Goal: Information Seeking & Learning: Learn about a topic

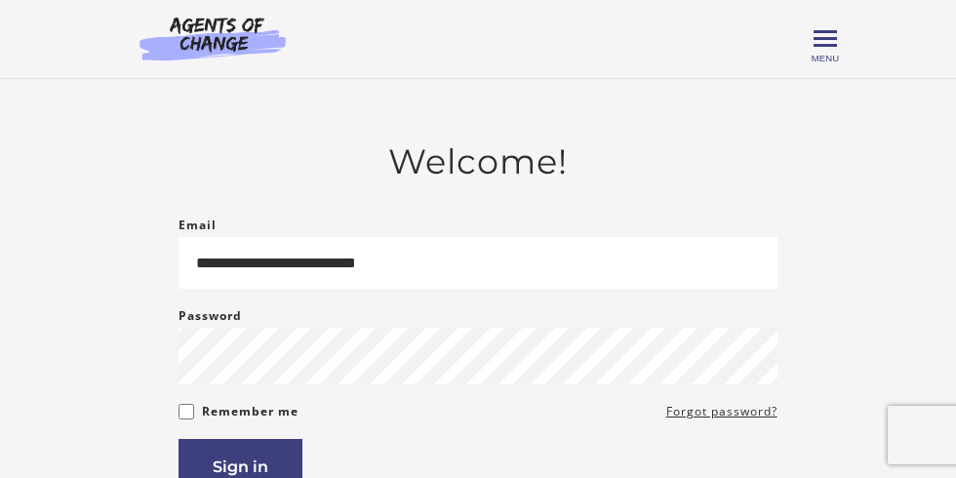
type input "**********"
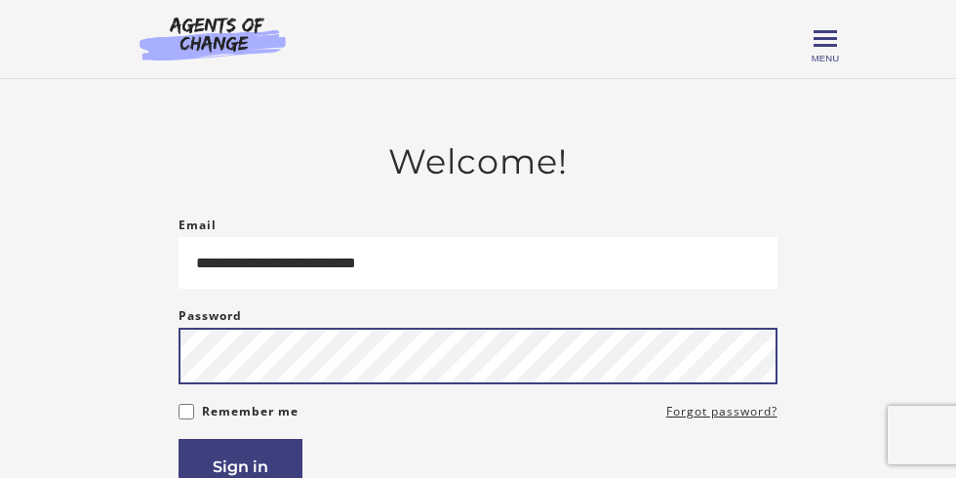
scroll to position [37, 0]
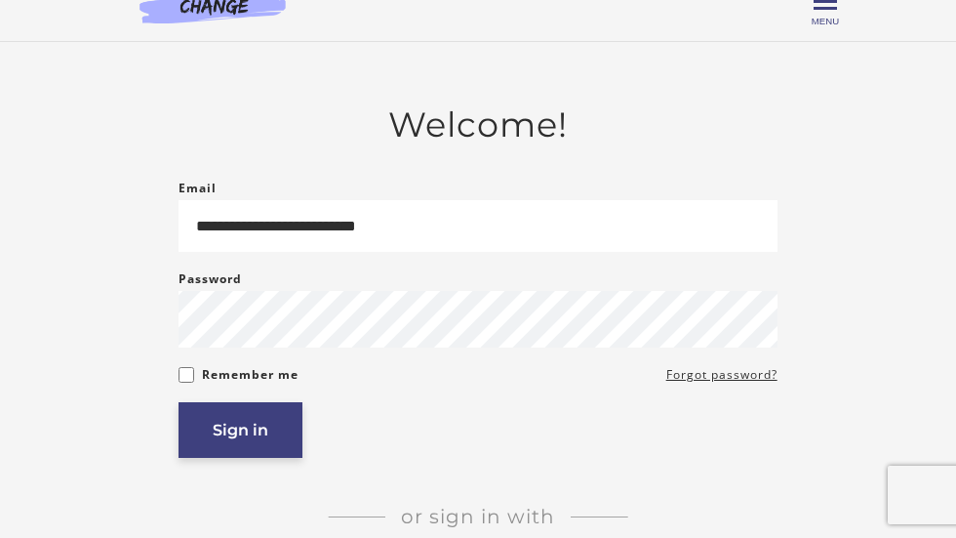
click at [226, 439] on button "Sign in" at bounding box center [241, 430] width 124 height 56
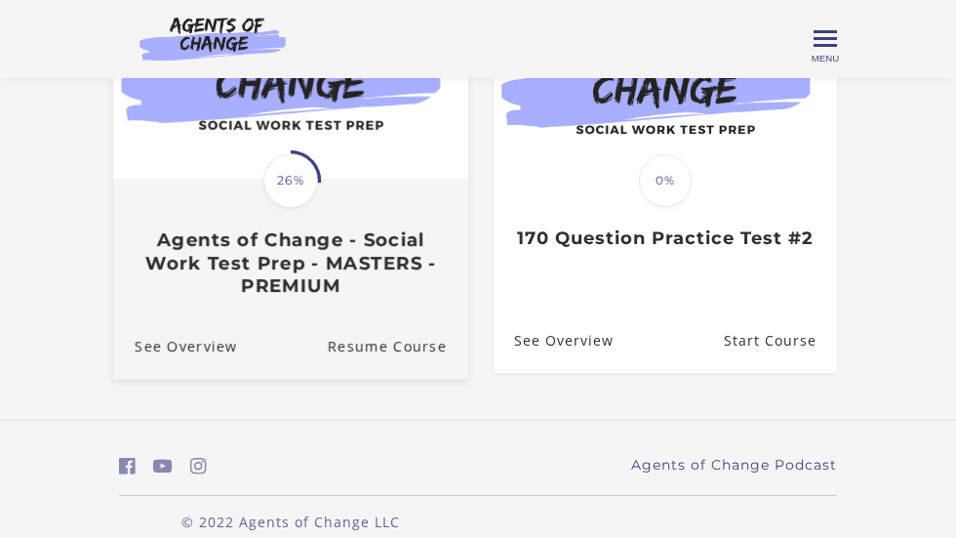
click at [332, 206] on div "Translation missing: en.liquid.partials.dashboard_course_card.progress_descript…" at bounding box center [290, 238] width 355 height 116
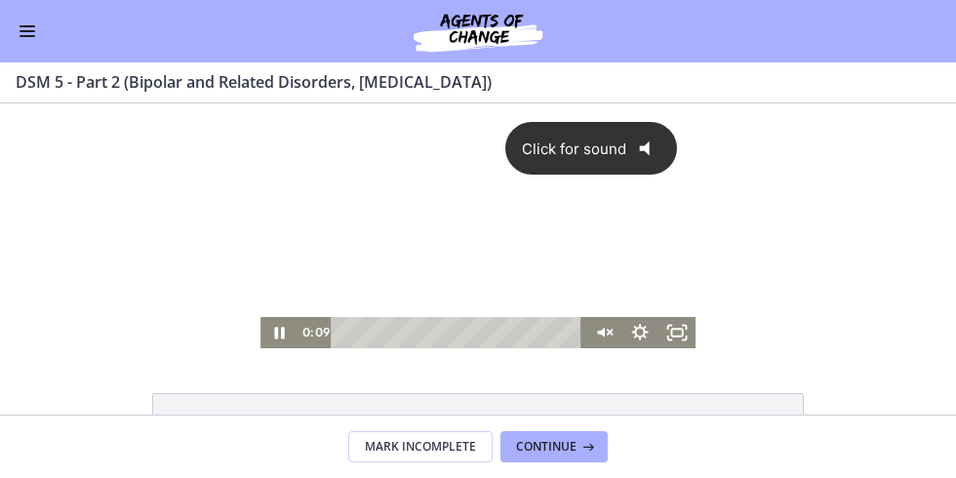
click at [627, 164] on icon "@keyframes VOLUME_SMALL_WAVE_FLASH { 0% { opacity: 0; } 33% { opacity: 1; } 66%…" at bounding box center [650, 148] width 49 height 49
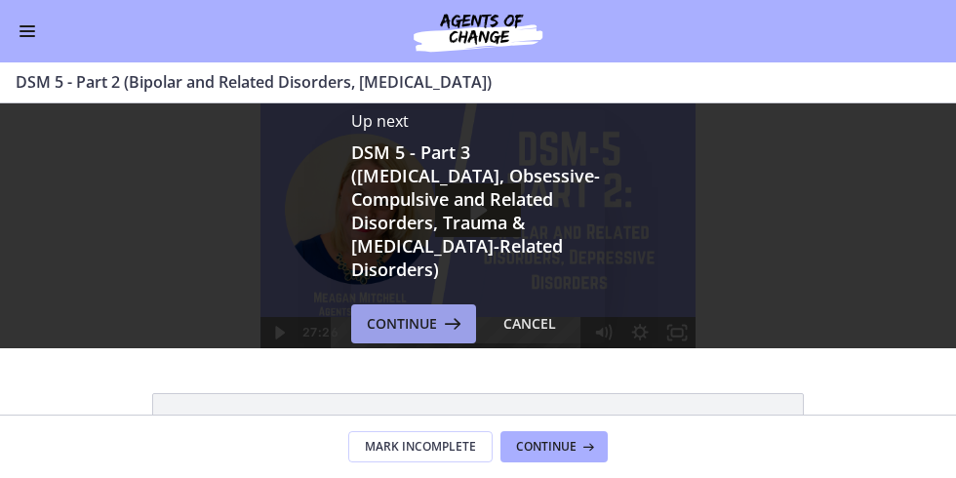
click at [430, 312] on span "Continue" at bounding box center [402, 323] width 70 height 23
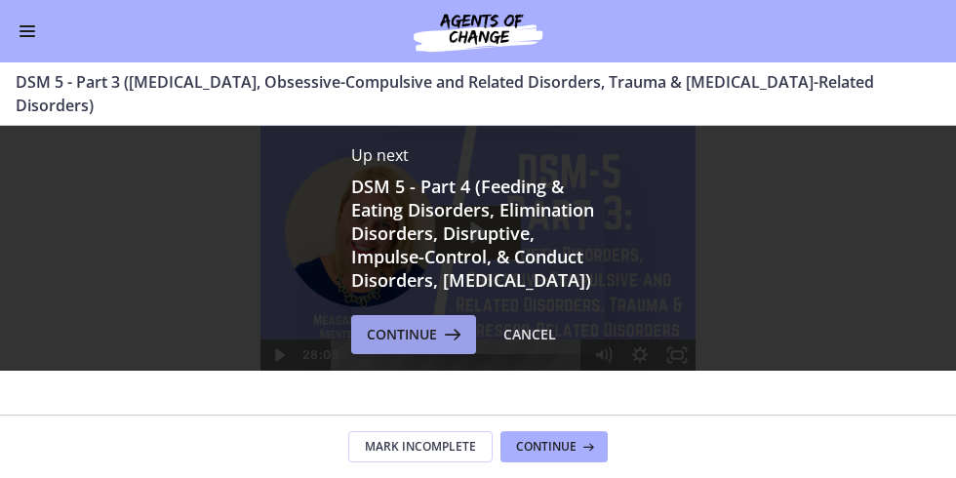
click at [430, 315] on button "Continue" at bounding box center [413, 334] width 125 height 39
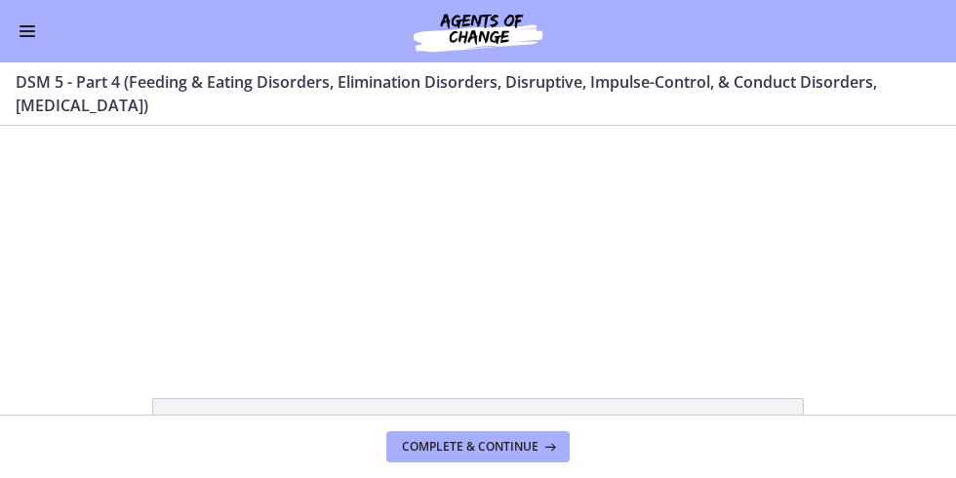
click at [430, 306] on div at bounding box center [478, 239] width 404 height 227
